Goal: Check status: Check status

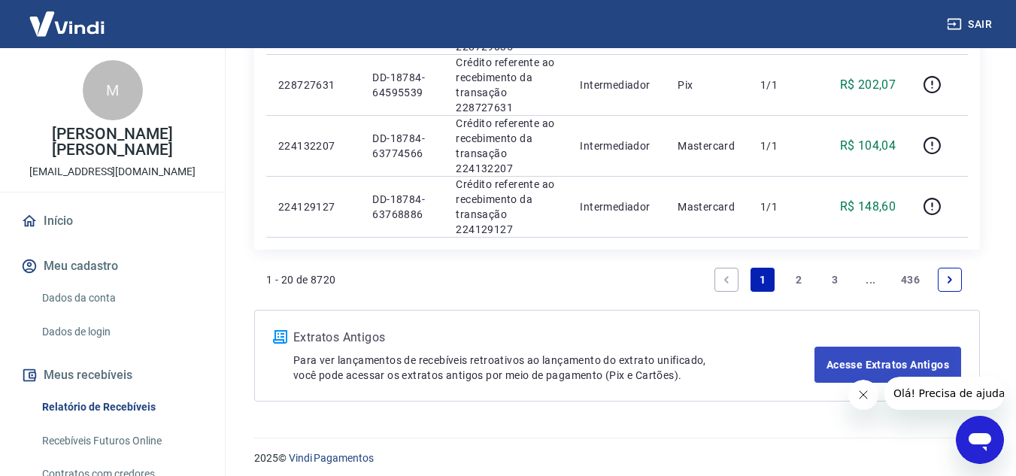
scroll to position [1317, 0]
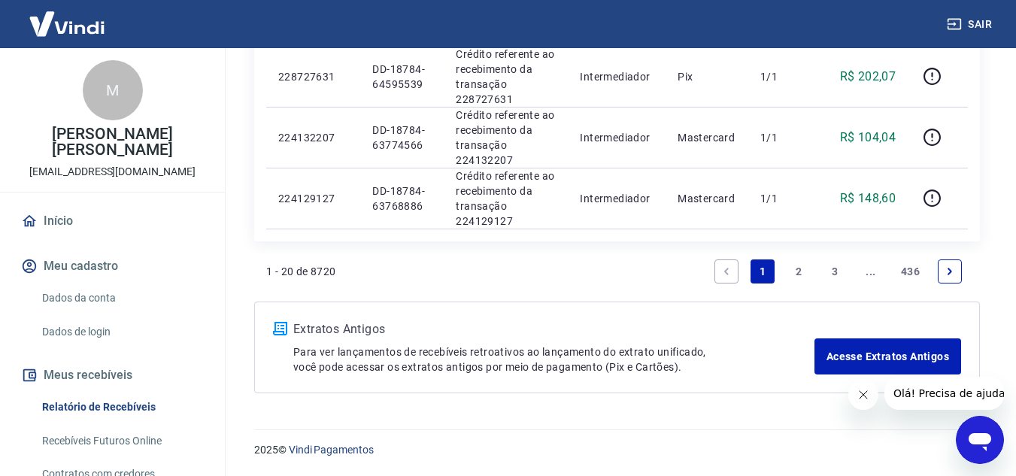
click at [858, 396] on icon "Fechar mensagem da empresa" at bounding box center [863, 395] width 12 height 12
click at [795, 272] on link "2" at bounding box center [799, 272] width 24 height 24
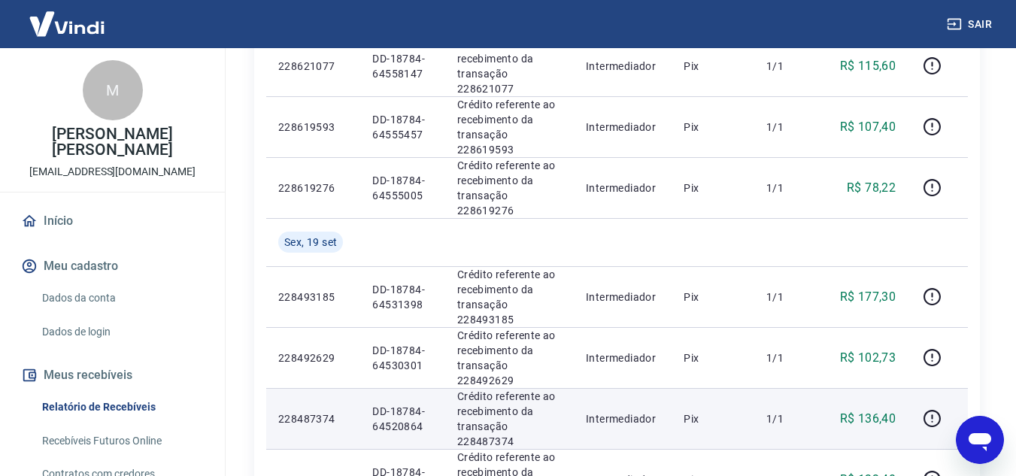
scroll to position [1053, 0]
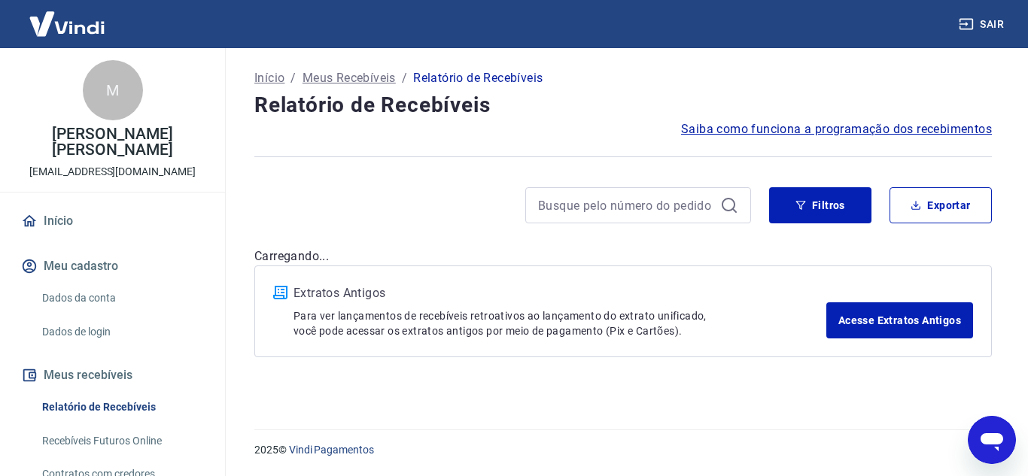
click at [828, 399] on div "Início / Meus Recebíveis / Relatório de Recebíveis Relatório de Recebíveis Saib…" at bounding box center [622, 229] width 773 height 363
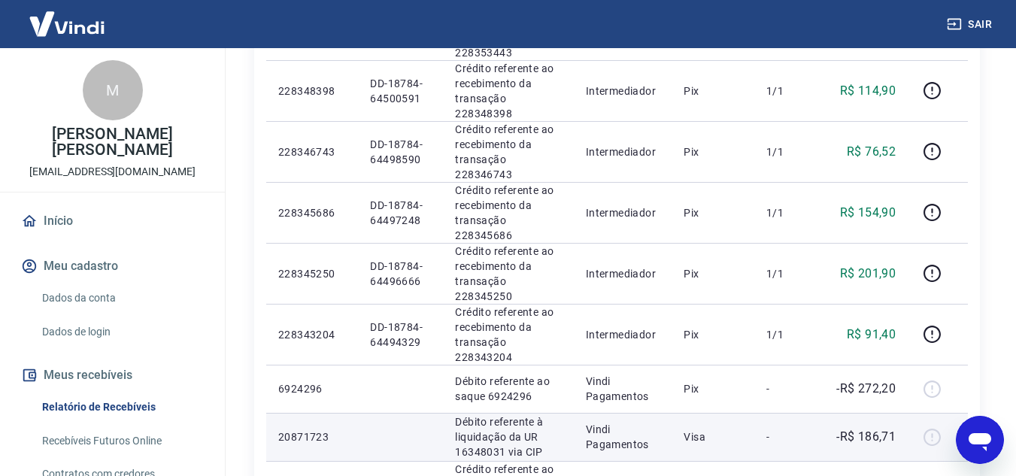
scroll to position [602, 0]
